Goal: Transaction & Acquisition: Obtain resource

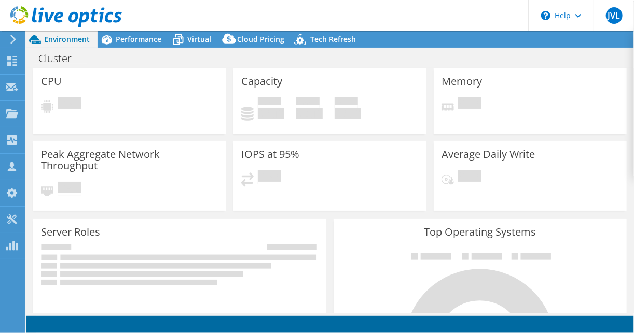
select select "USD"
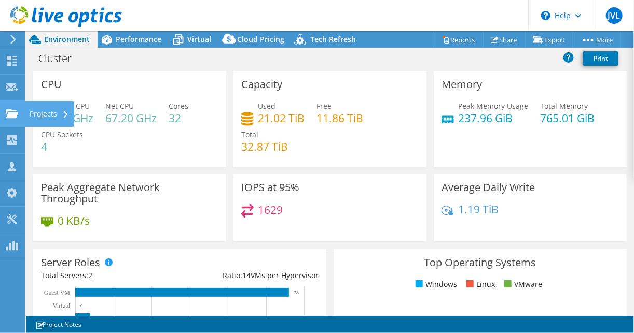
click at [17, 114] on use at bounding box center [12, 113] width 12 height 9
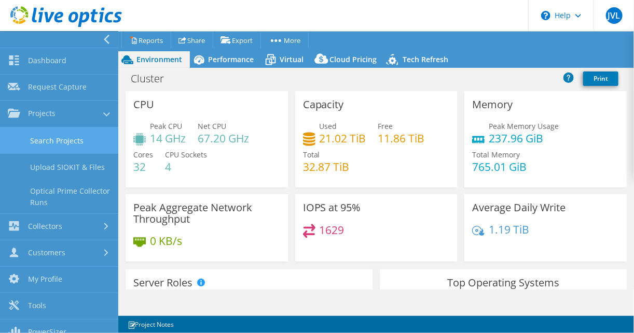
click at [63, 133] on link "Search Projects" at bounding box center [59, 141] width 118 height 26
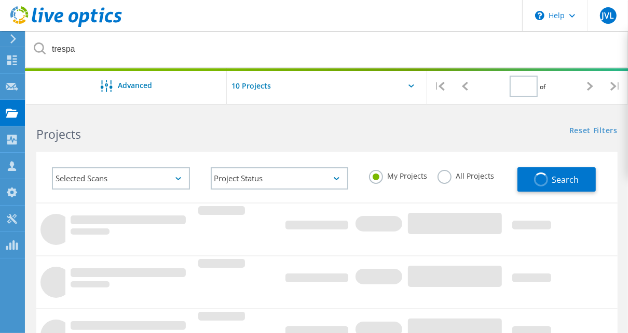
type input "1"
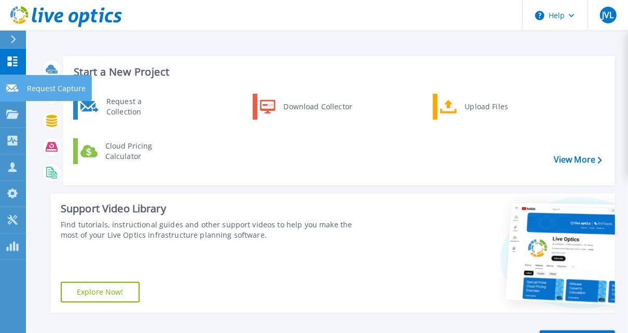
click at [21, 87] on link "Request Capture Request Capture" at bounding box center [13, 88] width 26 height 26
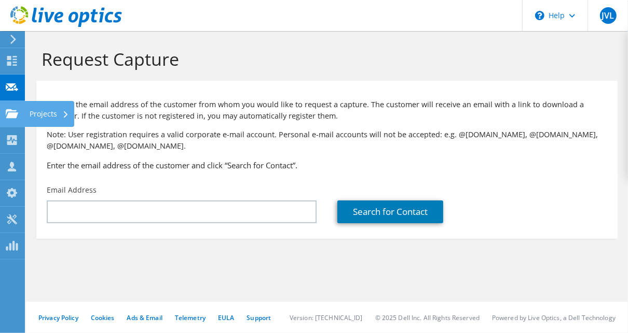
click at [17, 116] on use at bounding box center [12, 113] width 12 height 9
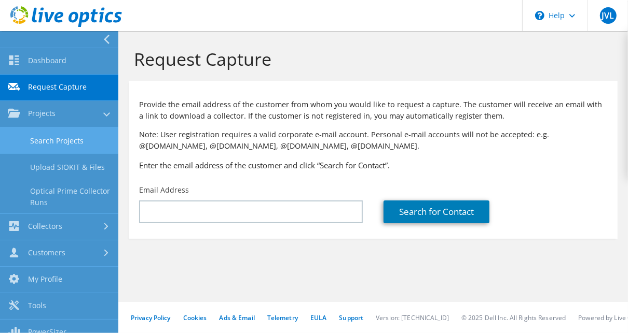
click at [36, 144] on link "Search Projects" at bounding box center [59, 141] width 118 height 26
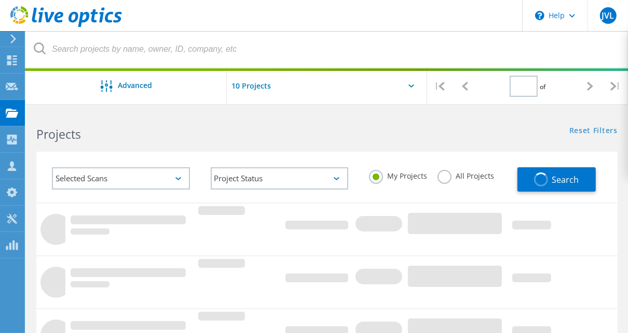
type input "1"
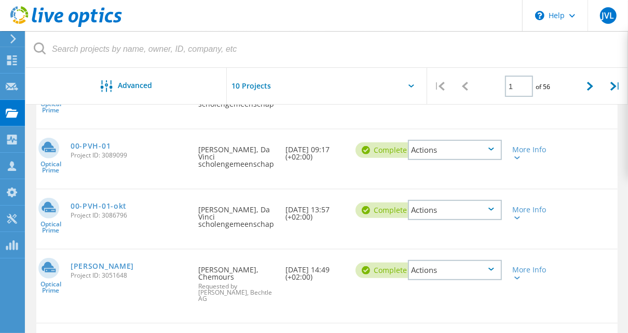
scroll to position [219, 0]
click at [106, 204] on link "00-PVH-01-okt" at bounding box center [99, 205] width 56 height 7
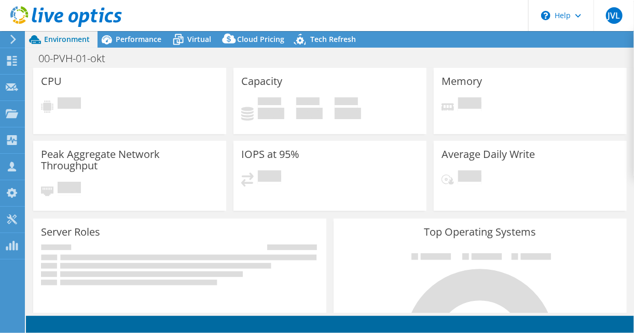
select select "USD"
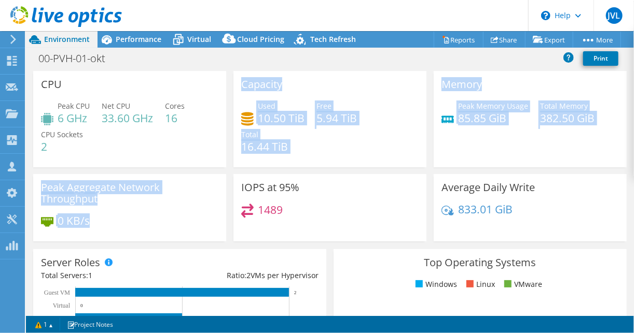
drag, startPoint x: 140, startPoint y: 221, endPoint x: 152, endPoint y: 145, distance: 77.2
click at [152, 145] on div "CPU Peak CPU 6 GHz Net CPU 33.60 GHz Cores 16 CPU Sockets 2 Capacity Used 10.50…" at bounding box center [330, 159] width 601 height 177
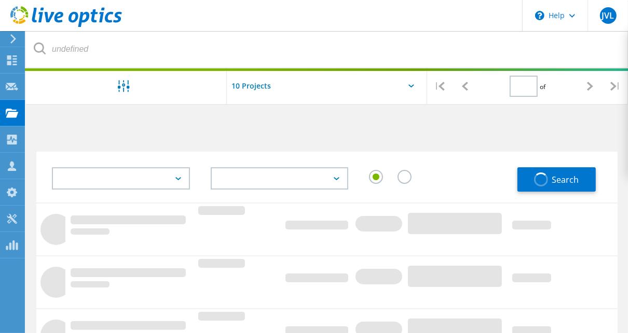
type input "1"
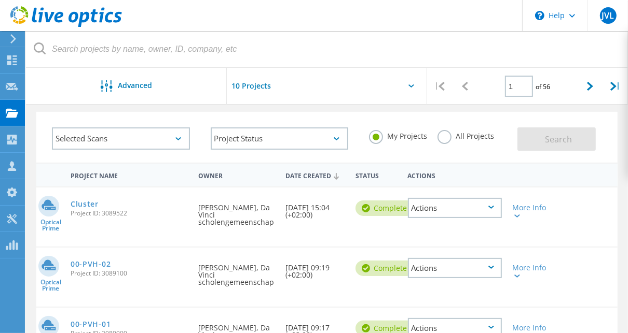
scroll to position [41, 0]
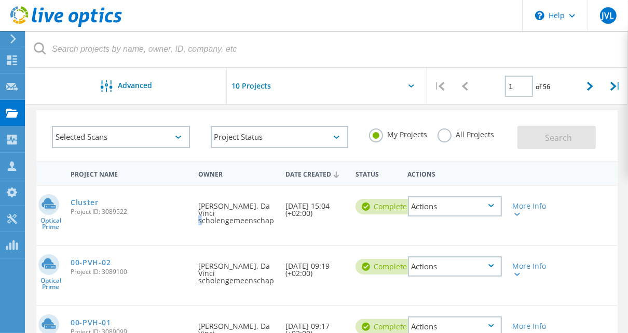
click at [219, 218] on div "Requested By Theodoor van der Kooij, Da Vinci scholengemeenschap" at bounding box center [236, 210] width 87 height 49
click at [91, 199] on link "Cluster" at bounding box center [85, 202] width 28 height 7
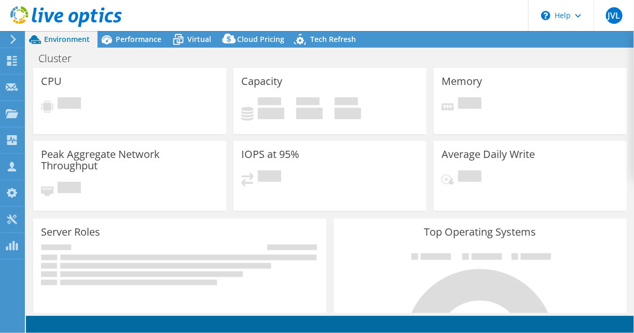
select select "USD"
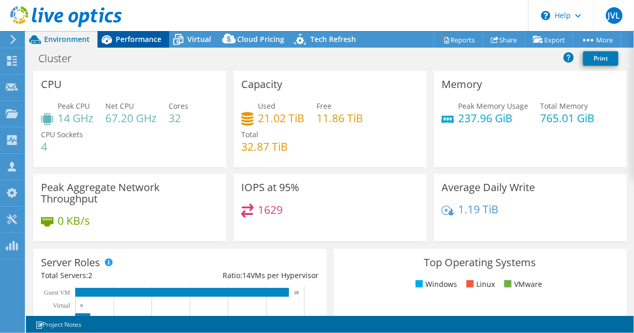
click at [158, 38] on span "Performance" at bounding box center [139, 39] width 46 height 10
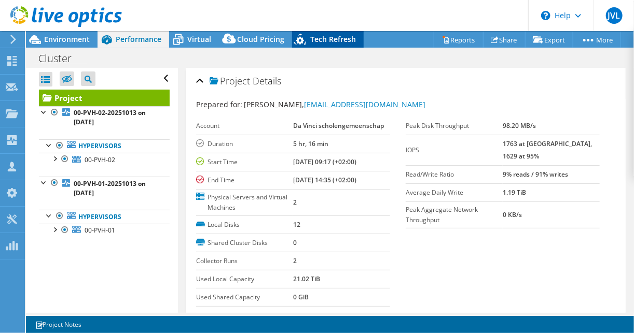
click at [304, 42] on icon at bounding box center [301, 41] width 18 height 21
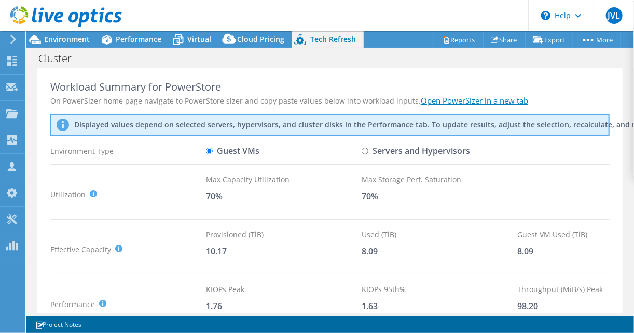
click at [295, 166] on div "Workload Summary for PowerStore On PowerSizer home page navigate to PowerStore …" at bounding box center [329, 203] width 585 height 271
click at [205, 44] on div "Virtual" at bounding box center [194, 39] width 50 height 17
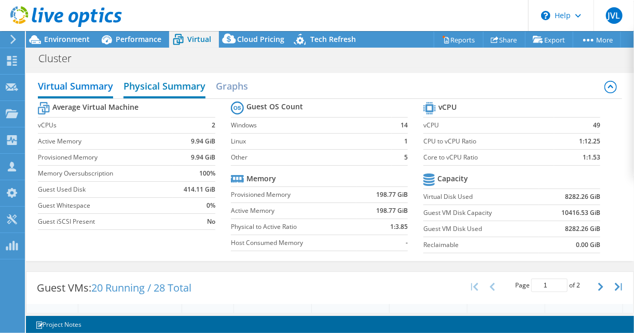
click at [166, 83] on h2 "Physical Summary" at bounding box center [164, 87] width 82 height 23
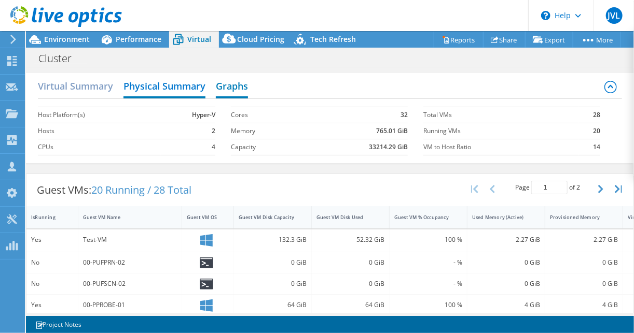
click at [222, 91] on h2 "Graphs" at bounding box center [232, 87] width 32 height 23
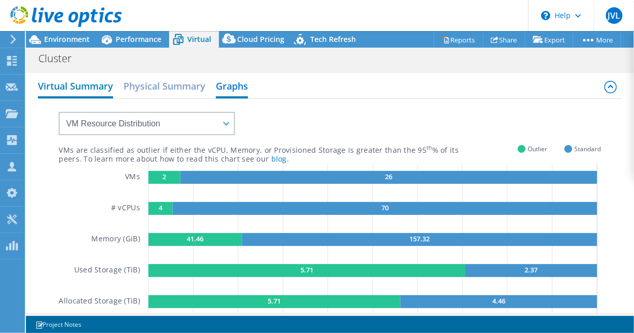
click at [69, 88] on h2 "Virtual Summary" at bounding box center [75, 87] width 75 height 23
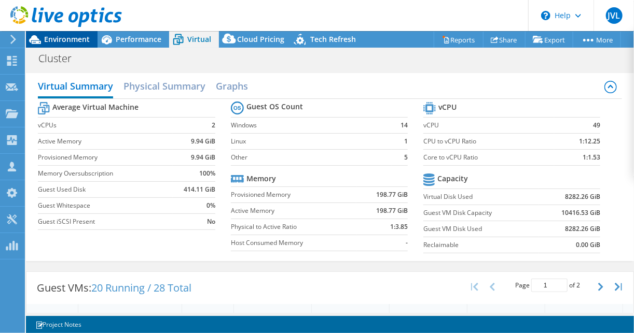
click at [77, 43] on span "Environment" at bounding box center [67, 39] width 46 height 10
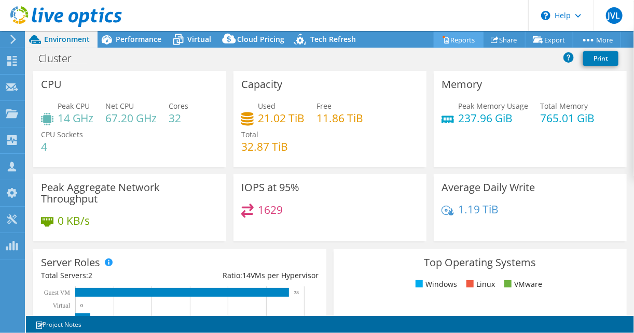
click at [466, 43] on link "Reports" at bounding box center [459, 40] width 50 height 16
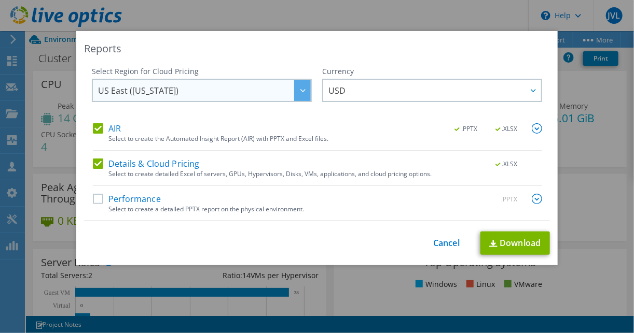
click at [297, 93] on div at bounding box center [302, 90] width 17 height 21
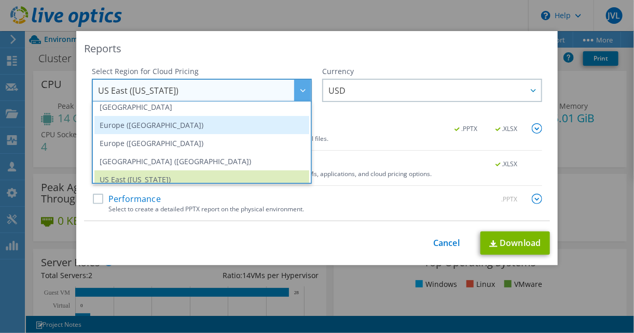
scroll to position [116, 0]
click at [243, 125] on li "Europe ([GEOGRAPHIC_DATA])" at bounding box center [201, 124] width 215 height 18
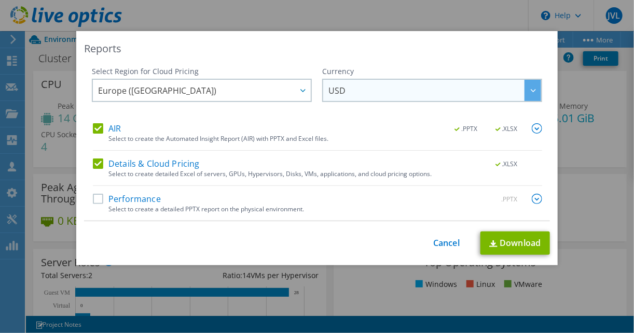
click at [433, 90] on span "USD" at bounding box center [434, 90] width 213 height 21
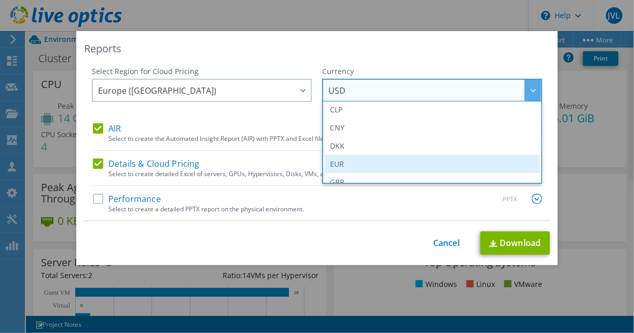
scroll to position [94, 0]
click at [403, 167] on li "EUR" at bounding box center [432, 164] width 215 height 18
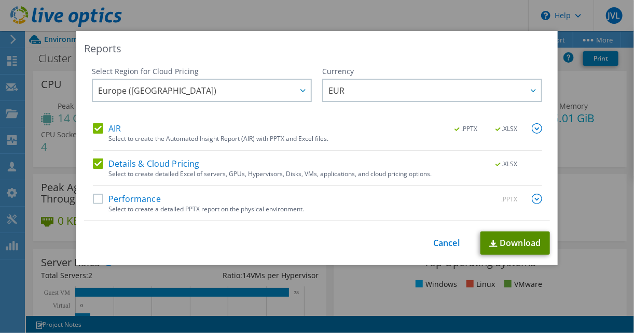
click at [499, 241] on link "Download" at bounding box center [514, 243] width 69 height 23
click at [439, 52] on div "Reports" at bounding box center [317, 48] width 466 height 15
click at [440, 241] on link "Cancel" at bounding box center [446, 244] width 26 height 10
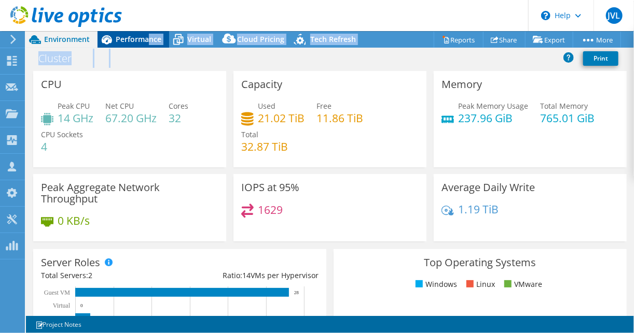
drag, startPoint x: 156, startPoint y: 50, endPoint x: 147, endPoint y: 38, distance: 14.1
click at [147, 38] on div "Project Actions Project Actions Reports Share Export vSAN ReadyNode Sizer" at bounding box center [330, 182] width 608 height 302
click at [147, 38] on span "Performance" at bounding box center [139, 39] width 46 height 10
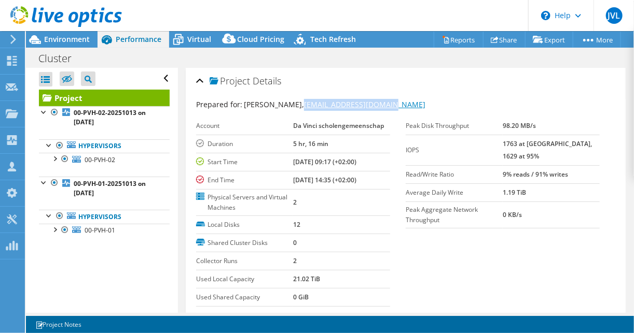
drag, startPoint x: 411, startPoint y: 104, endPoint x: 326, endPoint y: 100, distance: 84.6
click at [326, 100] on div "Prepared for: [PERSON_NAME], [EMAIL_ADDRESS][DOMAIN_NAME]" at bounding box center [405, 105] width 419 height 12
copy link "[EMAIL_ADDRESS][DOMAIN_NAME]"
